Goal: Information Seeking & Learning: Understand process/instructions

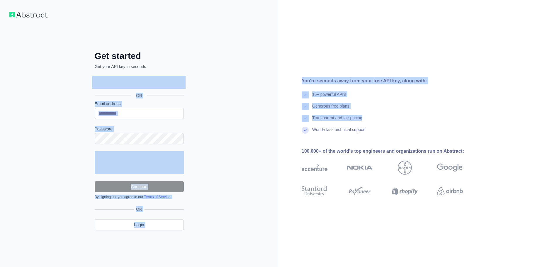
drag, startPoint x: 0, startPoint y: 0, endPoint x: 388, endPoint y: 126, distance: 407.7
click at [388, 126] on div "Get started Get your API key in seconds OR Email address Password Continue By s…" at bounding box center [273, 133] width 547 height 267
click at [388, 126] on div "Transparent and fair pricing" at bounding box center [392, 121] width 180 height 12
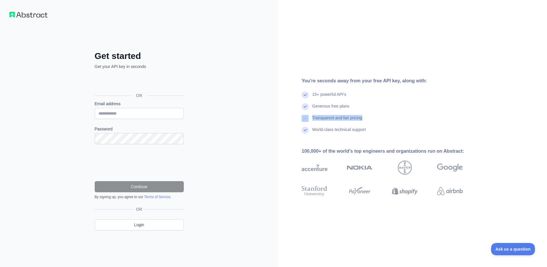
drag, startPoint x: 388, startPoint y: 126, endPoint x: 387, endPoint y: 105, distance: 21.1
click at [387, 105] on div "15+ powerful API's Generous free plans Transparent and fair pricing World-class…" at bounding box center [392, 114] width 180 height 47
click at [387, 105] on div "Generous free plans" at bounding box center [392, 109] width 180 height 12
drag, startPoint x: 387, startPoint y: 103, endPoint x: 390, endPoint y: 113, distance: 9.5
click at [390, 113] on div "Generous free plans" at bounding box center [392, 109] width 180 height 12
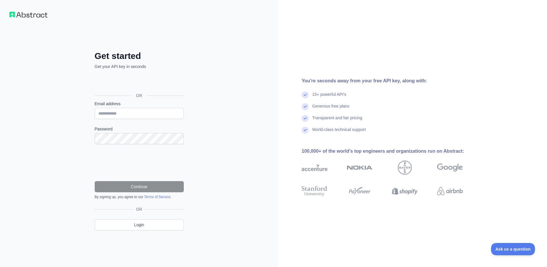
click at [390, 113] on div "Generous free plans" at bounding box center [392, 109] width 180 height 12
click at [40, 15] on img at bounding box center [28, 15] width 38 height 6
drag, startPoint x: 215, startPoint y: 122, endPoint x: 184, endPoint y: 122, distance: 30.5
click at [215, 122] on div "Get started Get your API key in seconds OR Email address Password Continue By s…" at bounding box center [139, 133] width 278 height 267
click at [148, 119] on form "Email address Password Continue By signing up, you agree to our Terms of Servic…" at bounding box center [139, 150] width 89 height 99
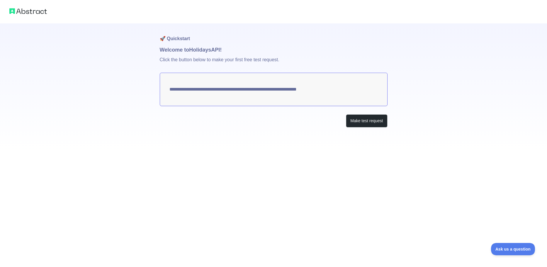
click at [234, 85] on textarea "**********" at bounding box center [274, 89] width 228 height 33
click at [319, 94] on textarea "**********" at bounding box center [274, 89] width 228 height 33
click at [360, 120] on button "Make test request" at bounding box center [366, 120] width 41 height 13
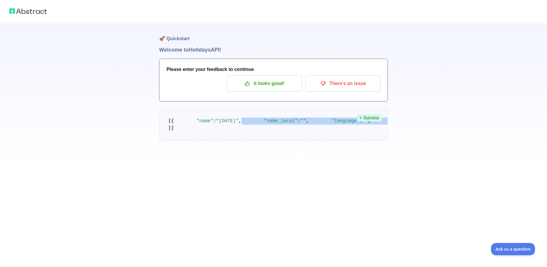
click at [275, 141] on pre "[ { "name" : "Christmas Day" , "name_local" : "" , "language" : "" , "descripti…" at bounding box center [273, 124] width 229 height 32
drag, startPoint x: 275, startPoint y: 188, endPoint x: 271, endPoint y: 145, distance: 43.3
click at [271, 141] on pre "[ { "name" : "Christmas Day" , "name_local" : "" , "language" : "" , "descripti…" at bounding box center [273, 124] width 229 height 32
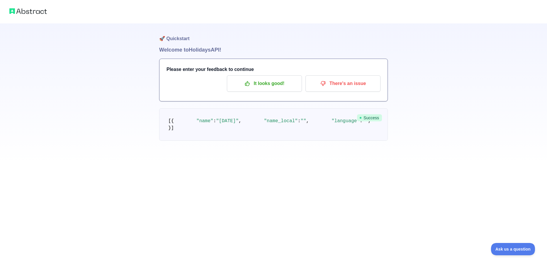
click at [271, 141] on pre "[ { "name" : "Christmas Day" , "name_local" : "" , "language" : "" , "descripti…" at bounding box center [273, 124] width 229 height 32
drag, startPoint x: 271, startPoint y: 143, endPoint x: 272, endPoint y: 204, distance: 61.0
click at [272, 141] on pre "[ { "name" : "Christmas Day" , "name_local" : "" , "language" : "" , "descripti…" at bounding box center [273, 124] width 229 height 32
drag, startPoint x: 272, startPoint y: 204, endPoint x: 273, endPoint y: 147, distance: 56.6
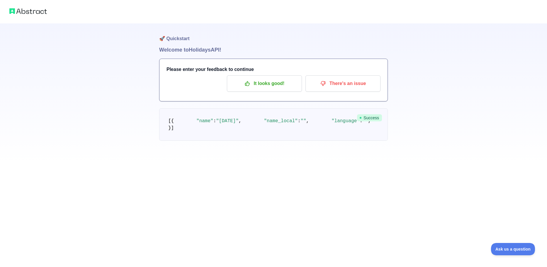
click at [273, 141] on pre "[ { "name" : "Christmas Day" , "name_local" : "" , "language" : "" , "descripti…" at bounding box center [273, 124] width 229 height 32
drag, startPoint x: 273, startPoint y: 174, endPoint x: 273, endPoint y: 183, distance: 9.1
click at [273, 141] on pre "[ { "name" : "Christmas Day" , "name_local" : "" , "language" : "" , "descripti…" at bounding box center [273, 124] width 229 height 32
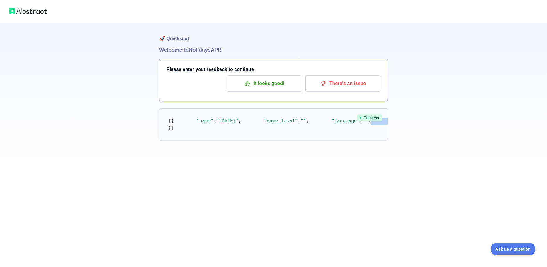
drag, startPoint x: 275, startPoint y: 149, endPoint x: 276, endPoint y: 144, distance: 4.5
click at [276, 141] on pre "[ { "name" : "Christmas Day" , "name_local" : "" , "language" : "" , "descripti…" at bounding box center [273, 124] width 229 height 32
drag, startPoint x: 282, startPoint y: 167, endPoint x: 282, endPoint y: 171, distance: 3.6
click at [282, 141] on pre "[ { "name" : "Christmas Day" , "name_local" : "" , "language" : "" , "descripti…" at bounding box center [273, 124] width 229 height 32
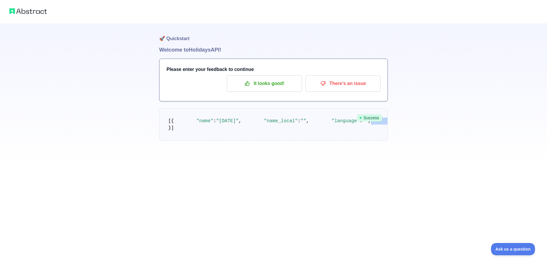
click at [282, 141] on pre "[ { "name" : "Christmas Day" , "name_local" : "" , "language" : "" , "descripti…" at bounding box center [273, 124] width 229 height 32
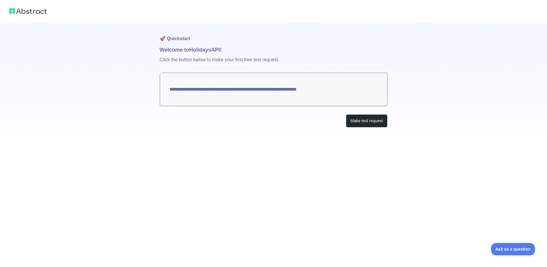
click at [238, 93] on textarea "**********" at bounding box center [274, 89] width 228 height 33
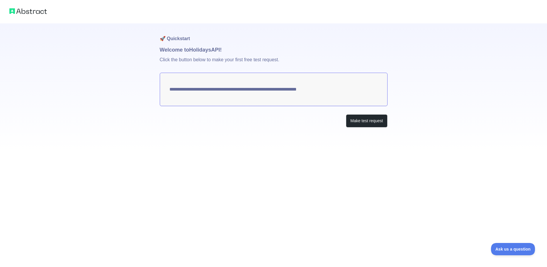
drag, startPoint x: 238, startPoint y: 93, endPoint x: 215, endPoint y: 85, distance: 24.5
click at [238, 93] on textarea "**********" at bounding box center [274, 89] width 228 height 33
click at [365, 128] on div "**********" at bounding box center [274, 87] width 228 height 128
click at [372, 125] on button "Make test request" at bounding box center [366, 120] width 41 height 13
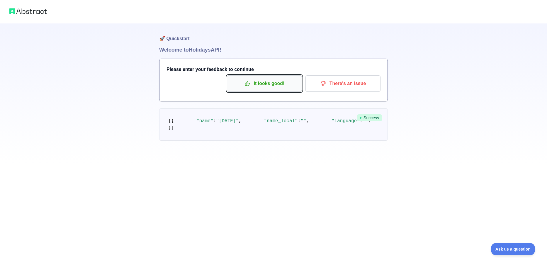
click at [276, 86] on p "It looks good!" at bounding box center [264, 84] width 66 height 10
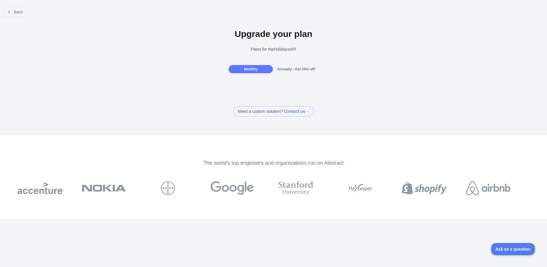
click at [334, 101] on div "Back Upgrade your plan Plans for the Holidays API Monthly Annually - Get 10% of…" at bounding box center [273, 59] width 547 height 114
click at [13, 13] on button "Back" at bounding box center [15, 12] width 24 height 10
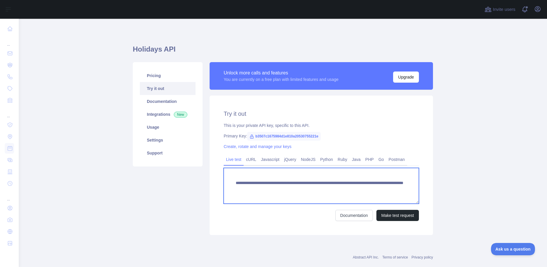
click at [290, 176] on textarea "**********" at bounding box center [321, 186] width 195 height 36
click at [317, 184] on textarea "**********" at bounding box center [321, 186] width 195 height 36
click at [325, 185] on textarea "**********" at bounding box center [321, 186] width 195 height 36
click at [338, 193] on textarea "**********" at bounding box center [321, 186] width 195 height 36
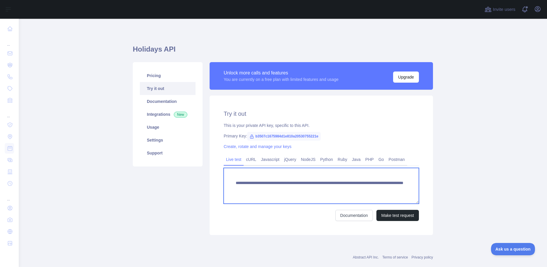
click at [347, 190] on textarea "**********" at bounding box center [321, 186] width 195 height 36
type textarea "**********"
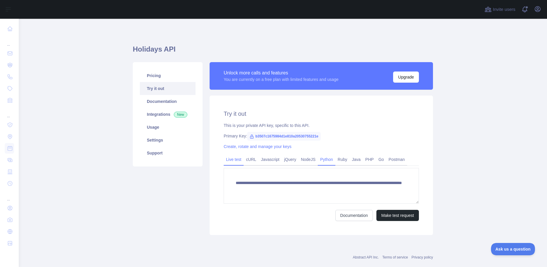
click at [322, 159] on link "Python" at bounding box center [327, 159] width 18 height 9
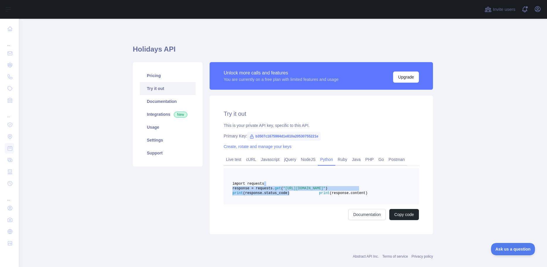
drag, startPoint x: 341, startPoint y: 188, endPoint x: 345, endPoint y: 205, distance: 17.5
click at [345, 204] on pre "import requests response = requests. get ( "https://holidays.abstractapi.com/v1…" at bounding box center [321, 186] width 195 height 36
drag, startPoint x: 338, startPoint y: 199, endPoint x: 390, endPoint y: 203, distance: 52.3
click at [390, 203] on pre "import requests response = requests. get ( "https://holidays.abstractapi.com/v1…" at bounding box center [321, 186] width 195 height 36
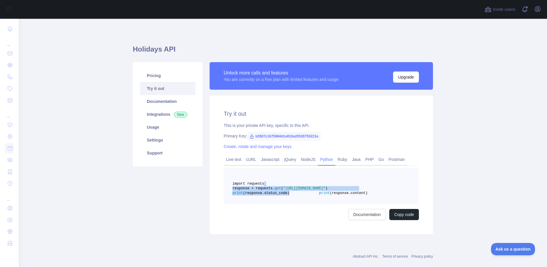
click at [390, 203] on pre "import requests response = requests. get ( "https://holidays.abstractapi.com/v1…" at bounding box center [321, 186] width 195 height 36
click at [325, 191] on span ""https://holidays.abstractapi.com/v1/?api_key=b3507c1675984d1e810a20530755221e&…" at bounding box center [304, 188] width 42 height 4
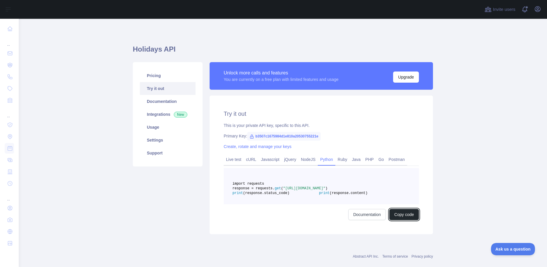
drag, startPoint x: 401, startPoint y: 228, endPoint x: 309, endPoint y: 201, distance: 96.3
click at [310, 201] on div "import requests response = requests. get ( "https://holidays.abstractapi.com/v1…" at bounding box center [321, 194] width 195 height 52
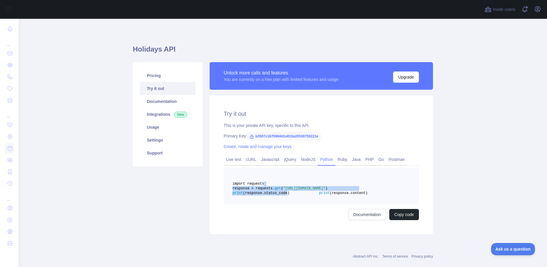
drag, startPoint x: 308, startPoint y: 201, endPoint x: 288, endPoint y: 188, distance: 22.7
click at [288, 188] on pre "import requests response = requests. get ( "https://holidays.abstractapi.com/v1…" at bounding box center [321, 186] width 195 height 36
drag, startPoint x: 288, startPoint y: 188, endPoint x: 326, endPoint y: 204, distance: 40.3
click at [326, 204] on pre "import requests response = requests. get ( "https://holidays.abstractapi.com/v1…" at bounding box center [321, 186] width 195 height 36
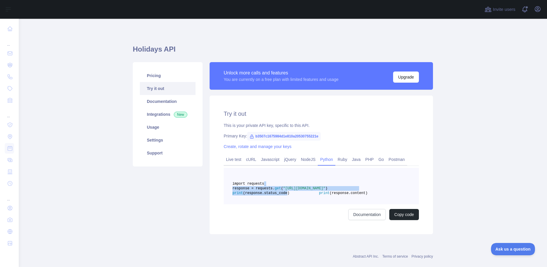
click at [326, 204] on pre "import requests response = requests. get ( "https://holidays.abstractapi.com/v1…" at bounding box center [321, 186] width 195 height 36
drag, startPoint x: 326, startPoint y: 204, endPoint x: 314, endPoint y: 189, distance: 18.5
click at [314, 189] on pre "import requests response = requests. get ( "https://holidays.abstractapi.com/v1…" at bounding box center [321, 186] width 195 height 36
click at [325, 191] on span ""https://holidays.abstractapi.com/v1/?api_key=b3507c1675984d1e810a20530755221e&…" at bounding box center [304, 188] width 42 height 4
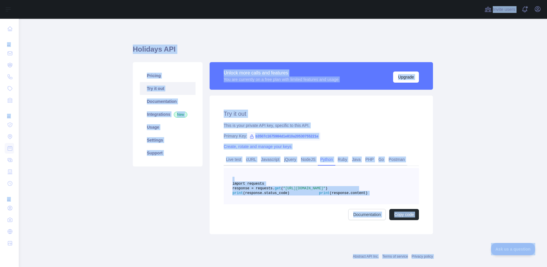
click at [388, 204] on pre "import requests response = requests. get ( "https://holidays.abstractapi.com/v1…" at bounding box center [321, 186] width 195 height 36
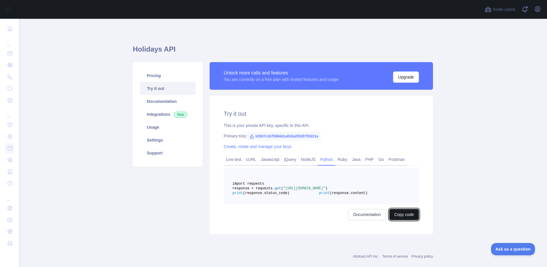
click at [402, 220] on button "Copy code" at bounding box center [404, 214] width 30 height 11
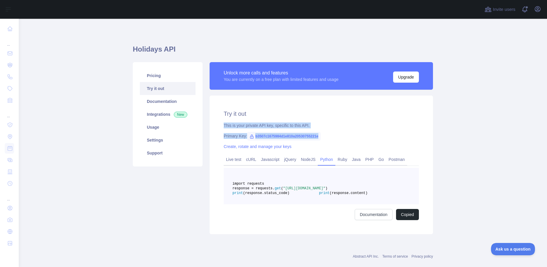
drag, startPoint x: 319, startPoint y: 125, endPoint x: 323, endPoint y: 129, distance: 6.4
click at [323, 129] on div "Try it out This is your private API key, specific to this API. Primary Key: b35…" at bounding box center [321, 165] width 223 height 139
drag, startPoint x: 123, startPoint y: 201, endPoint x: 237, endPoint y: 228, distance: 117.4
click at [123, 201] on main "Holidays API Pricing Try it out Documentation Integrations New Usage Settings S…" at bounding box center [283, 143] width 528 height 248
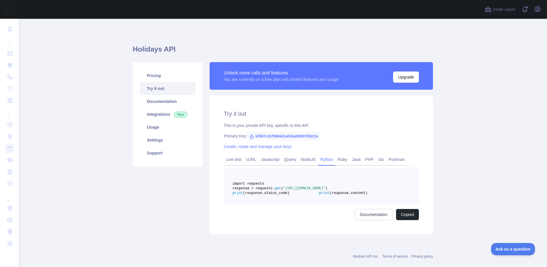
click at [380, 135] on div "Primary Key: b3507c1675984d1e810a20530755221e" at bounding box center [321, 136] width 195 height 6
drag, startPoint x: 378, startPoint y: 134, endPoint x: 369, endPoint y: 121, distance: 15.6
click at [369, 121] on div "Try it out This is your private API key, specific to this API. Primary Key: b35…" at bounding box center [321, 165] width 223 height 139
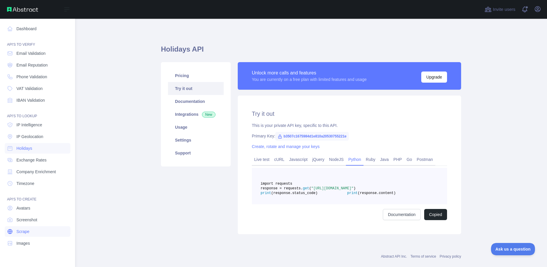
click at [41, 231] on link "Scrape" at bounding box center [38, 231] width 66 height 11
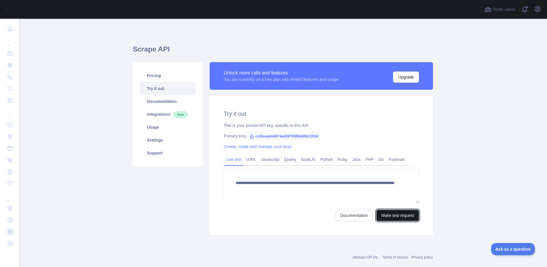
click at [391, 214] on button "Make test request" at bounding box center [397, 215] width 43 height 11
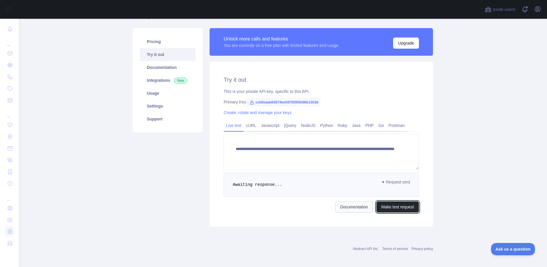
scroll to position [37, 0]
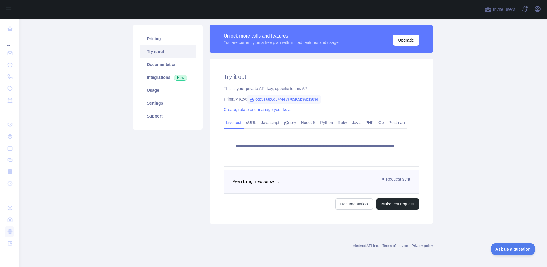
click at [258, 182] on span "Awaiting response..." at bounding box center [257, 181] width 49 height 5
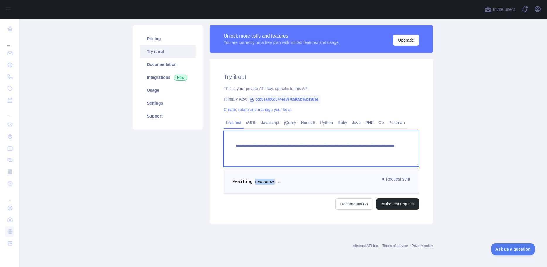
click at [342, 152] on textarea "**********" at bounding box center [321, 149] width 195 height 36
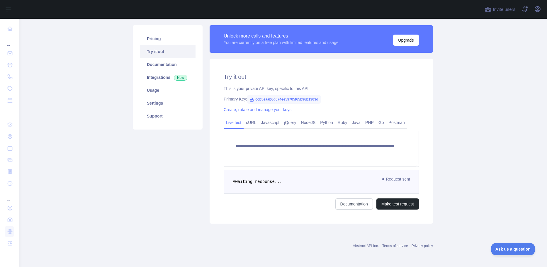
click at [403, 176] on span "Request sent" at bounding box center [397, 179] width 34 height 7
click at [402, 180] on span "Request sent" at bounding box center [397, 179] width 34 height 7
click at [317, 183] on pre "Awaiting response..." at bounding box center [321, 182] width 195 height 24
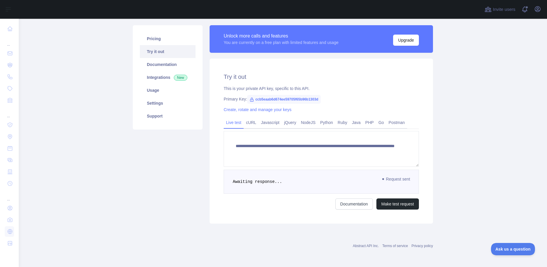
click at [317, 183] on pre "Awaiting response..." at bounding box center [321, 182] width 195 height 24
click at [317, 182] on pre "Awaiting response..." at bounding box center [321, 182] width 195 height 24
